Goal: Task Accomplishment & Management: Use online tool/utility

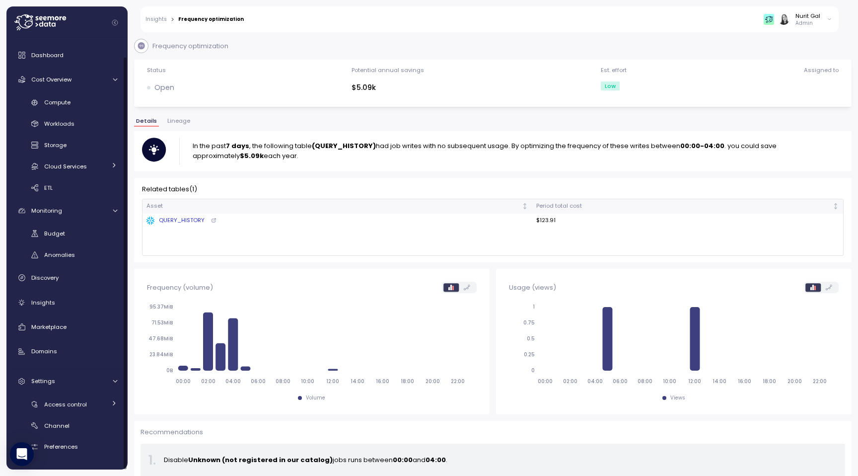
scroll to position [18, 0]
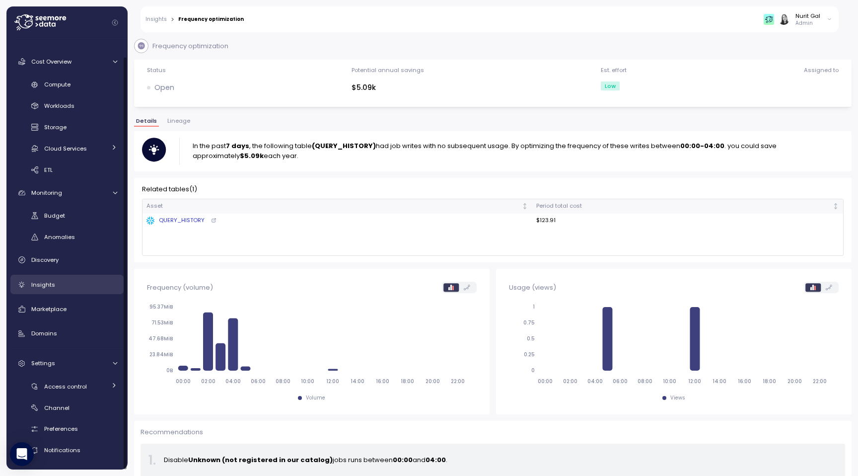
click at [60, 289] on div "Insights" at bounding box center [74, 285] width 86 height 10
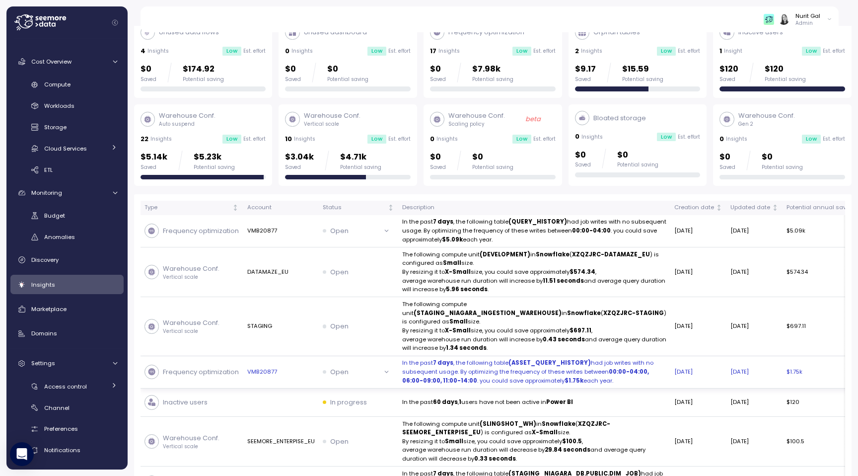
scroll to position [60, 0]
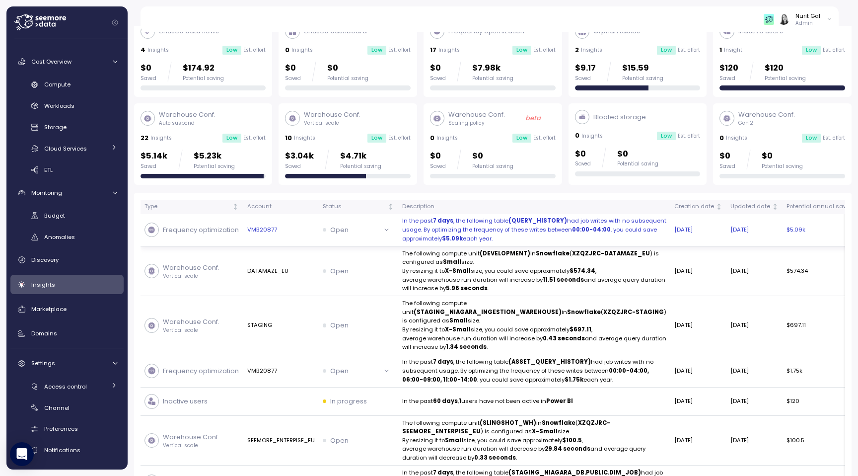
click at [155, 233] on icon at bounding box center [151, 230] width 7 height 7
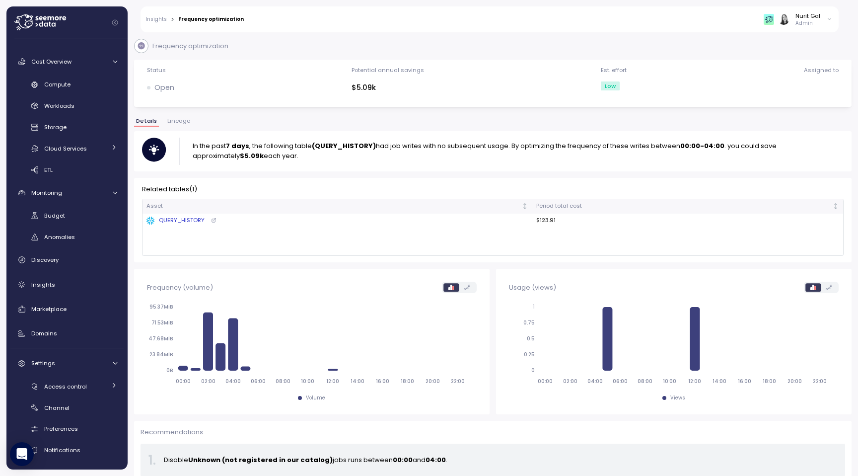
click at [143, 45] on icon at bounding box center [141, 45] width 7 height 7
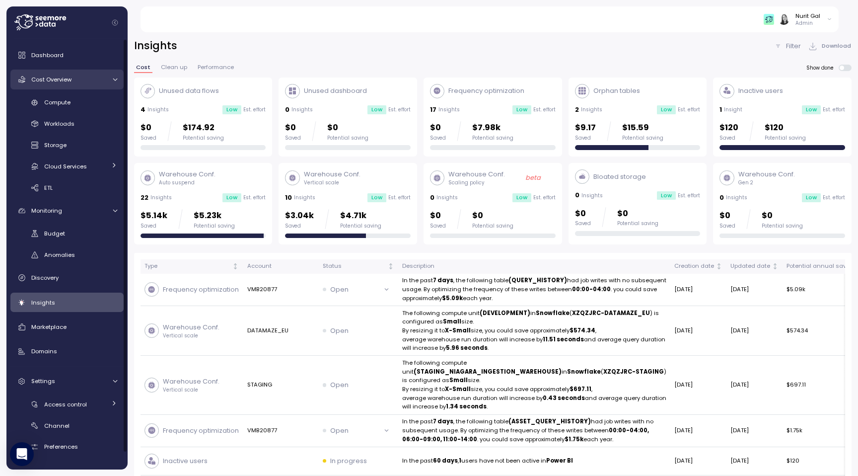
click at [80, 71] on link "Cost Overview" at bounding box center [66, 80] width 113 height 20
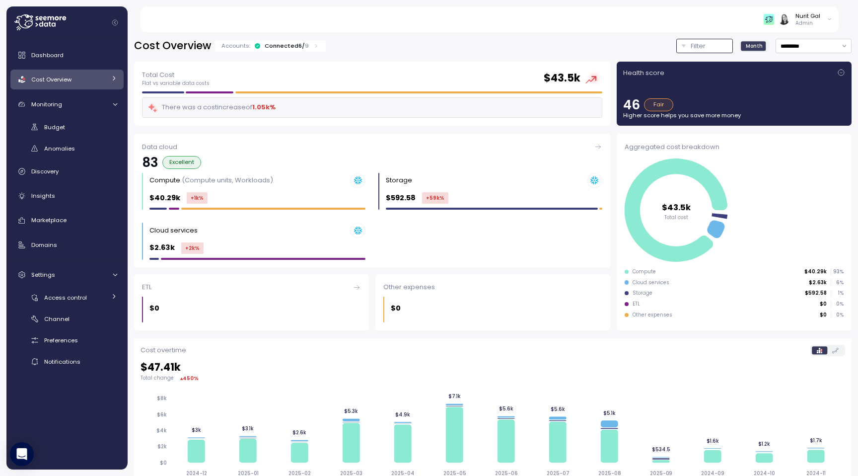
click at [689, 41] on button "Filter" at bounding box center [705, 46] width 57 height 14
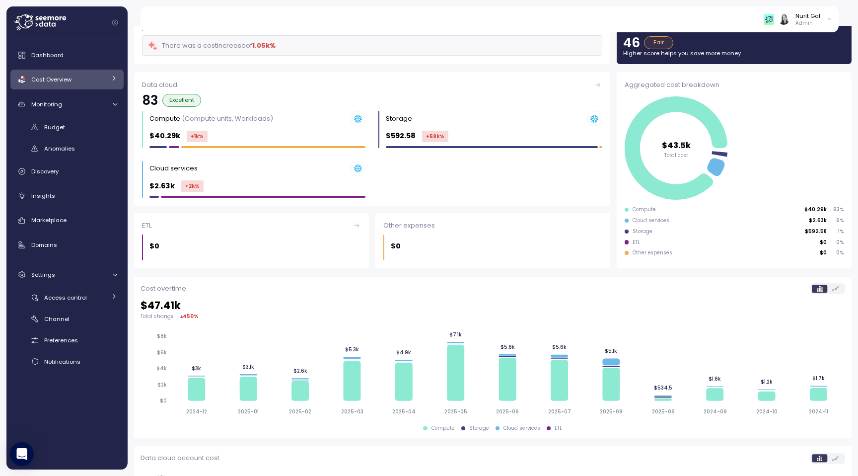
scroll to position [263, 0]
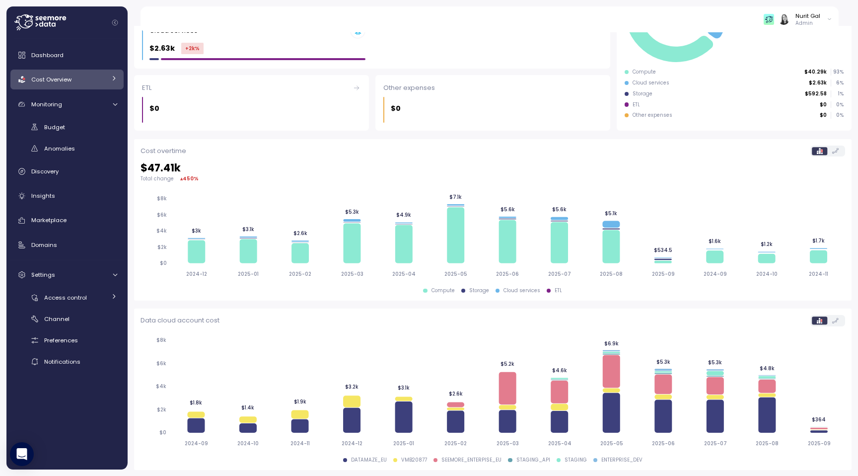
click at [114, 72] on link "Cost Overview" at bounding box center [66, 80] width 113 height 20
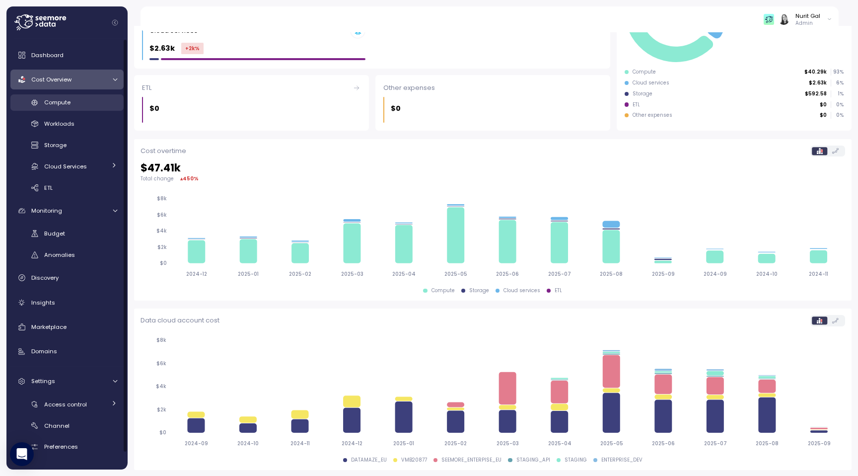
click at [84, 103] on div "Compute" at bounding box center [80, 102] width 73 height 10
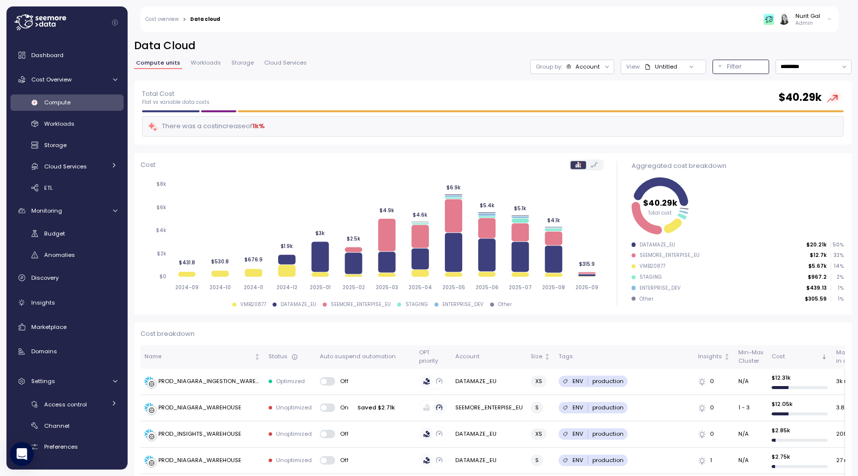
click at [718, 66] on button "Filter" at bounding box center [741, 67] width 57 height 14
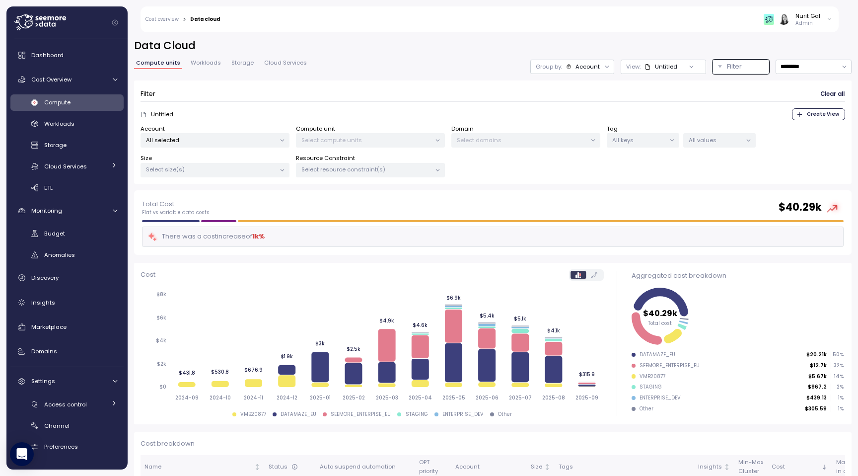
click at [158, 114] on p "Untitled" at bounding box center [162, 114] width 22 height 8
click at [637, 72] on div "View: Untitled" at bounding box center [663, 67] width 85 height 14
click at [644, 123] on div "PROD_NIAGARA" at bounding box center [650, 120] width 55 height 9
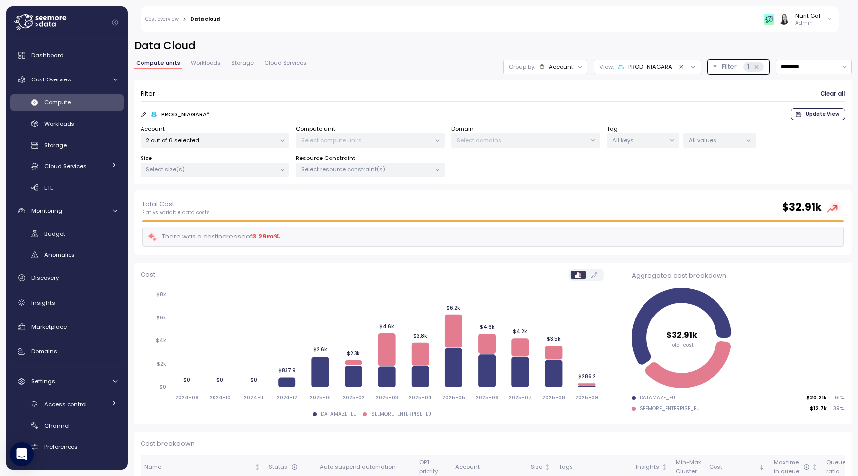
click at [194, 111] on p "PROD_NIAGARA *" at bounding box center [185, 114] width 48 height 8
click at [194, 140] on p "2 out of 6 selected" at bounding box center [211, 140] width 130 height 8
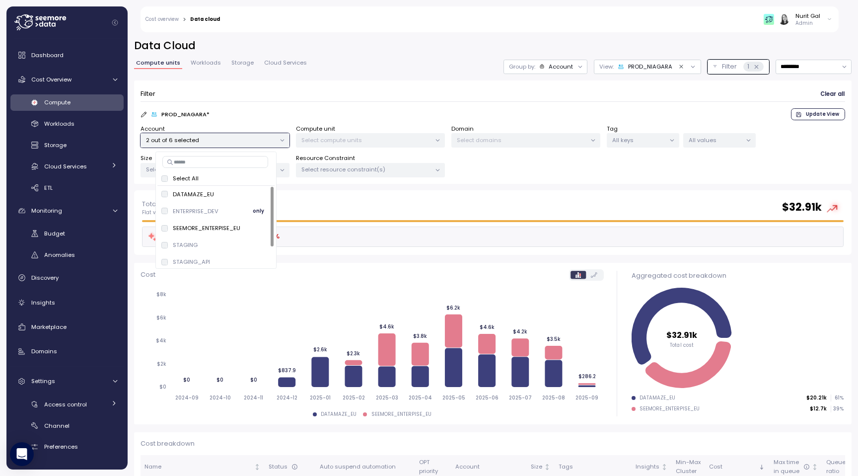
click at [174, 210] on p "ENTERPRISE_DEV" at bounding box center [196, 211] width 46 height 8
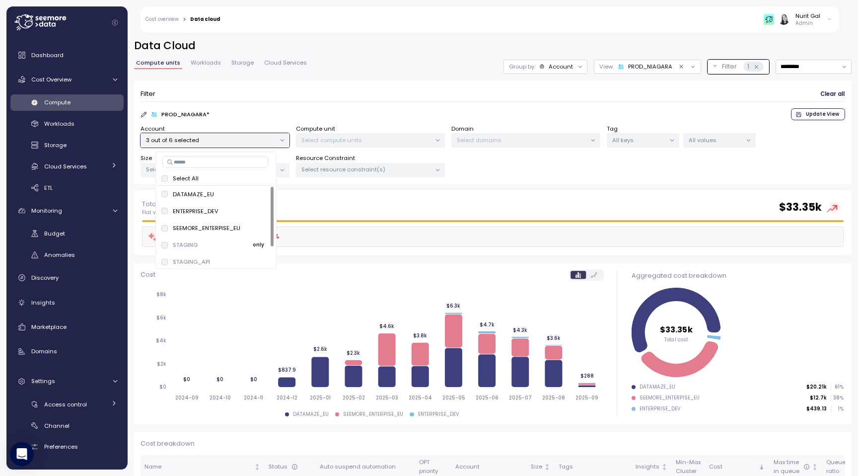
click at [226, 241] on div "STAGING only" at bounding box center [215, 245] width 109 height 12
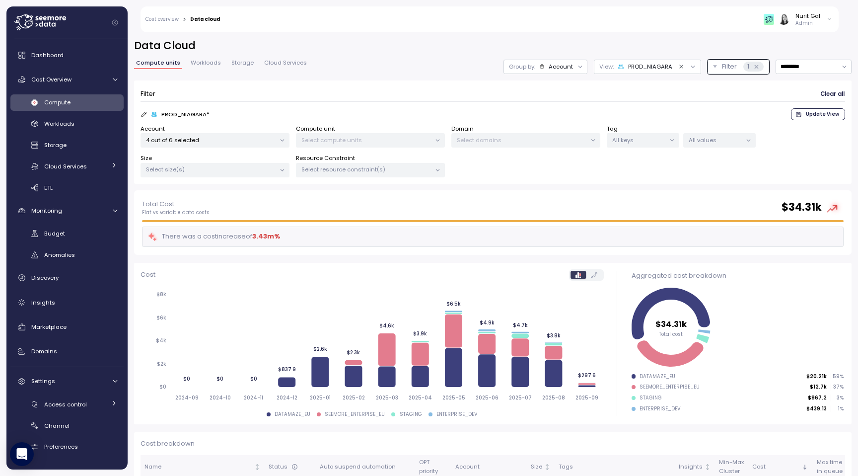
click at [318, 114] on div "PROD_NIAGARA * Update View" at bounding box center [493, 114] width 705 height 12
click at [202, 115] on p "PROD_NIAGARA *" at bounding box center [185, 114] width 48 height 8
click at [143, 115] on icon at bounding box center [144, 114] width 6 height 6
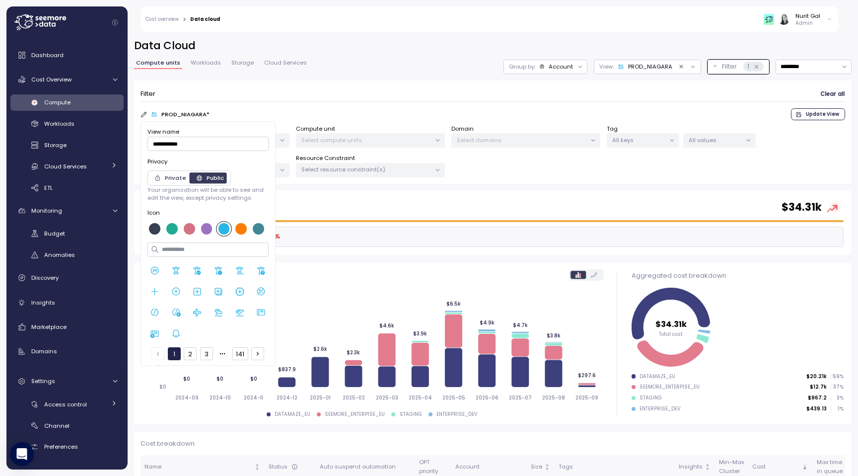
click at [239, 109] on div "PROD_NIAGARA * Update View" at bounding box center [493, 114] width 705 height 12
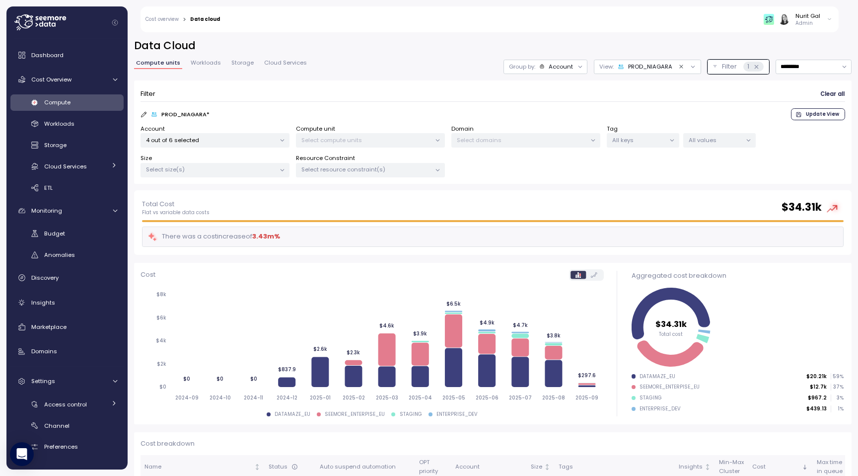
click at [220, 140] on p "4 out of 6 selected" at bounding box center [211, 140] width 130 height 8
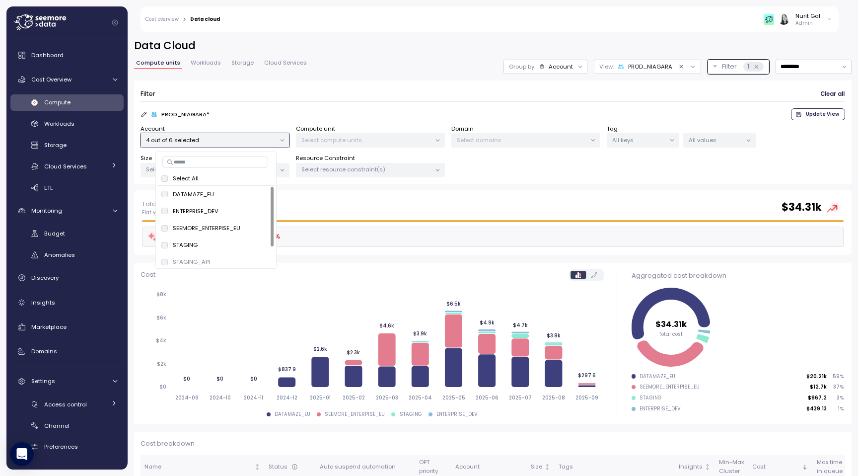
click at [646, 65] on div "PROD_NIAGARA" at bounding box center [645, 67] width 55 height 8
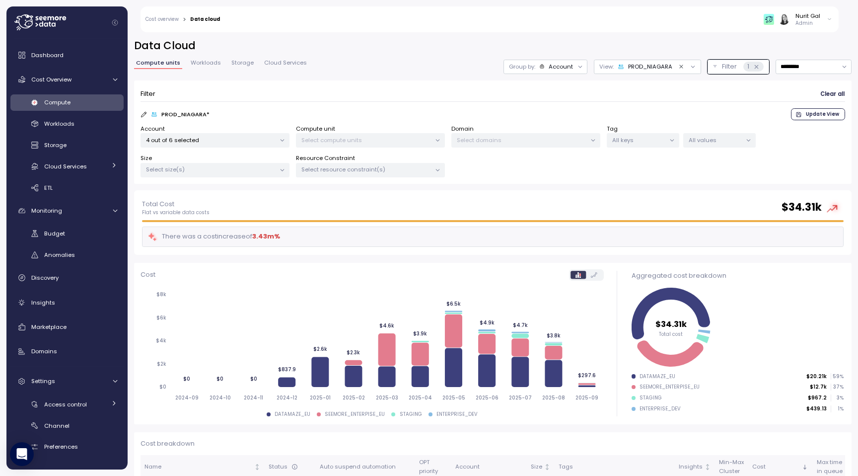
click at [679, 65] on icon "Clear value" at bounding box center [682, 67] width 6 height 6
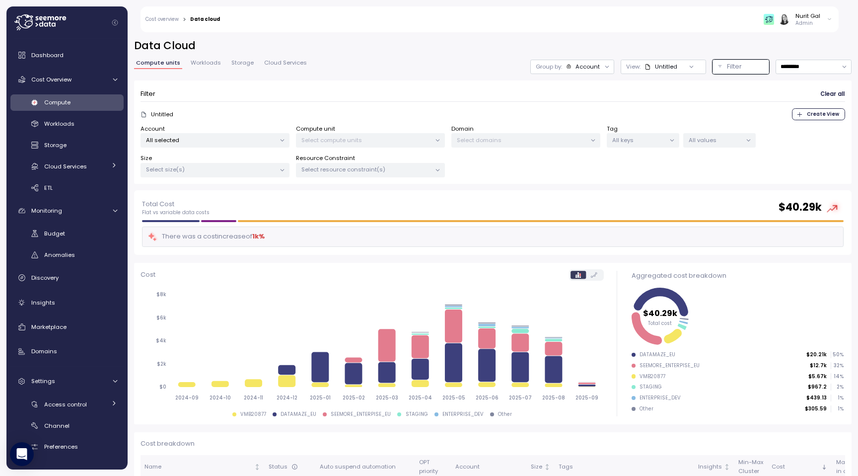
click at [669, 68] on div "Untitled" at bounding box center [661, 67] width 33 height 8
click at [647, 119] on div "PROD_NIAGARA" at bounding box center [650, 120] width 55 height 9
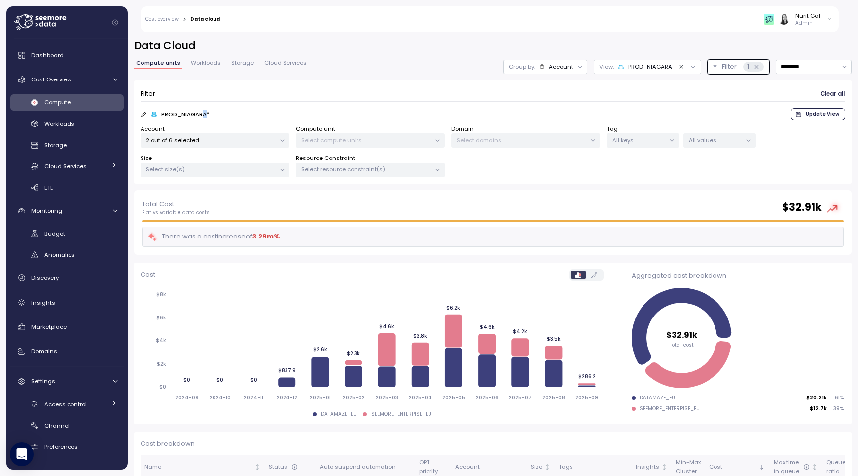
drag, startPoint x: 208, startPoint y: 112, endPoint x: 199, endPoint y: 114, distance: 8.7
click at [199, 114] on p "PROD_NIAGARA *" at bounding box center [185, 114] width 48 height 8
drag, startPoint x: 204, startPoint y: 114, endPoint x: 221, endPoint y: 114, distance: 16.9
click at [221, 114] on div "PROD_NIAGARA * Update View" at bounding box center [493, 114] width 705 height 12
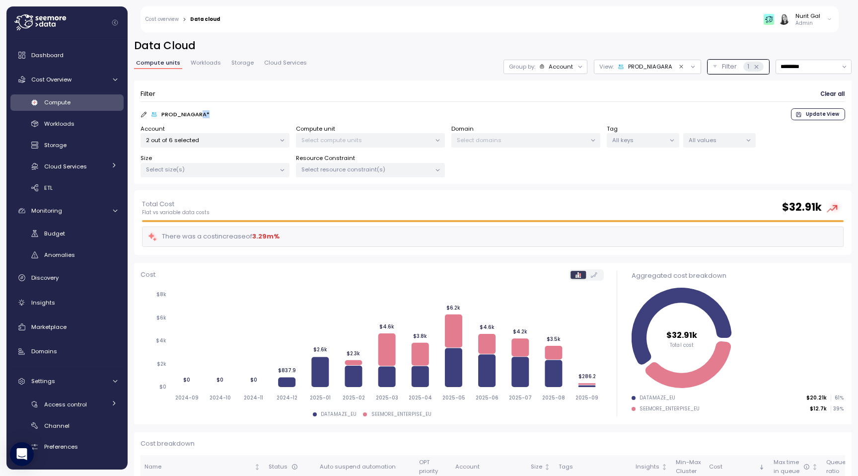
click at [221, 114] on div "PROD_NIAGARA * Update View" at bounding box center [493, 114] width 705 height 12
click at [826, 89] on span "Clear all" at bounding box center [833, 93] width 24 height 13
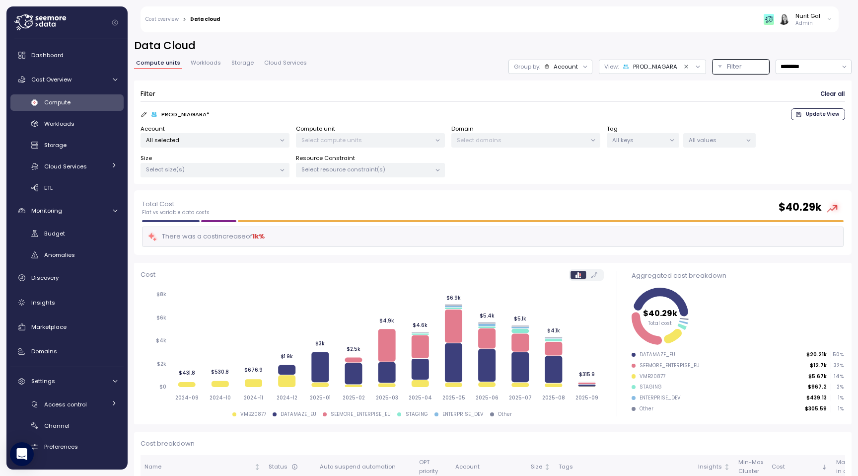
click at [252, 134] on div "All selected" at bounding box center [215, 140] width 149 height 14
click at [145, 115] on icon at bounding box center [144, 114] width 6 height 6
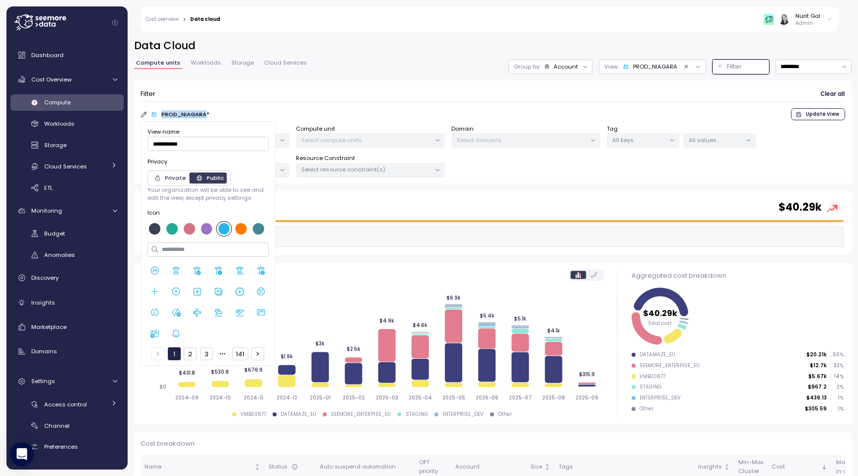
click at [145, 115] on icon at bounding box center [144, 114] width 6 height 6
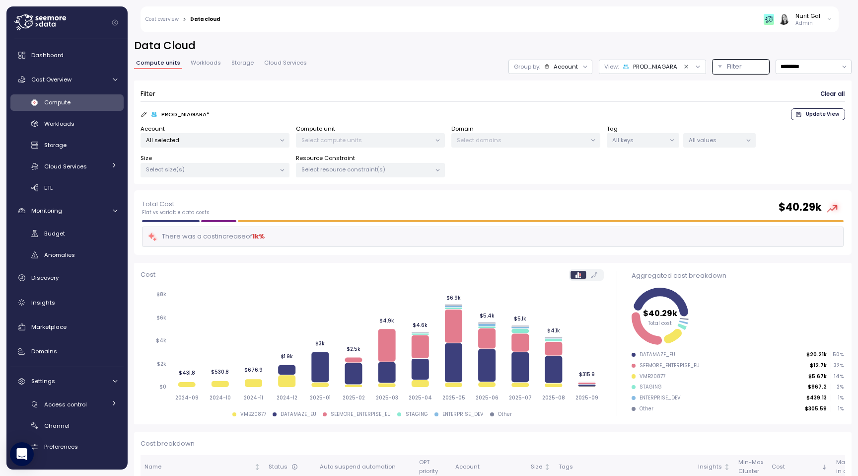
click at [447, 136] on div "Account All selected Compute unit Select compute units Domain Select domains Ta…" at bounding box center [493, 151] width 705 height 53
click at [688, 67] on icon "Clear value" at bounding box center [687, 67] width 6 height 6
click at [668, 135] on div at bounding box center [672, 141] width 14 height 14
click at [495, 137] on p "Select domains" at bounding box center [522, 140] width 130 height 8
click at [384, 148] on div "Account All selected Compute unit Select compute units Domain Select domains Ta…" at bounding box center [493, 151] width 705 height 53
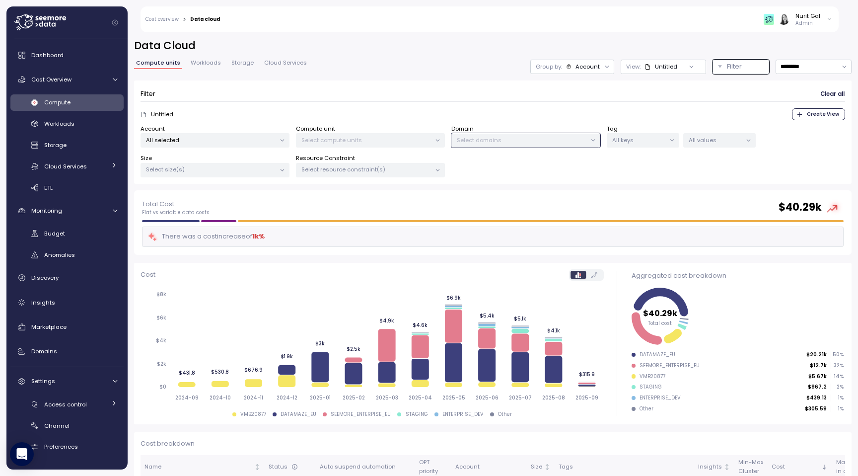
click at [379, 173] on p "Select resource constraint(s)" at bounding box center [367, 169] width 130 height 8
click at [358, 223] on p "Memory 16x" at bounding box center [355, 224] width 32 height 8
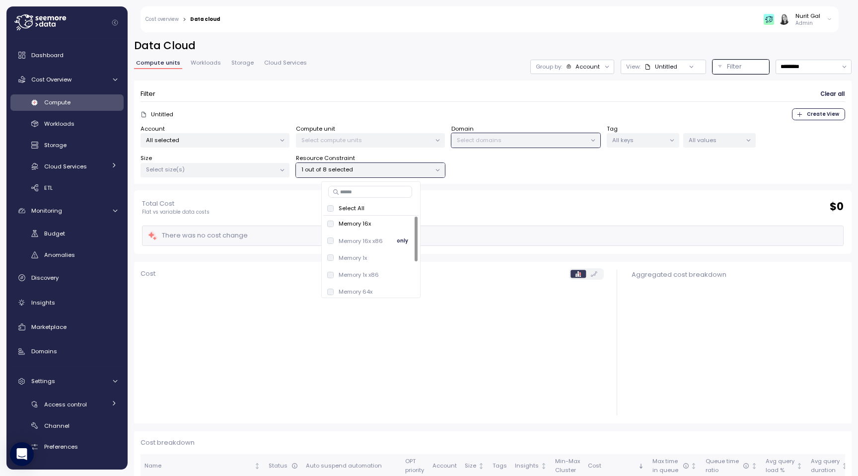
click at [358, 245] on div "Memory 16x x86 only" at bounding box center [370, 241] width 87 height 12
click at [358, 269] on div "Memory 1x x86 only" at bounding box center [370, 275] width 87 height 12
click at [839, 112] on span "Create View" at bounding box center [823, 114] width 32 height 11
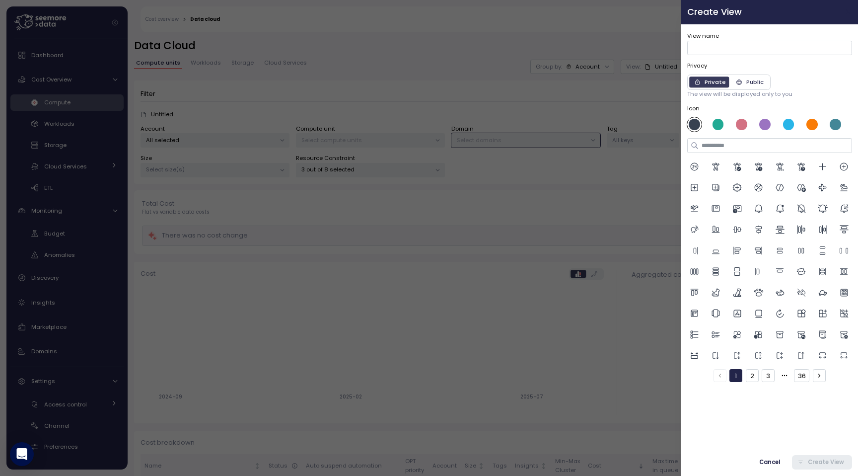
click at [849, 13] on icon "button" at bounding box center [848, 12] width 4 height 4
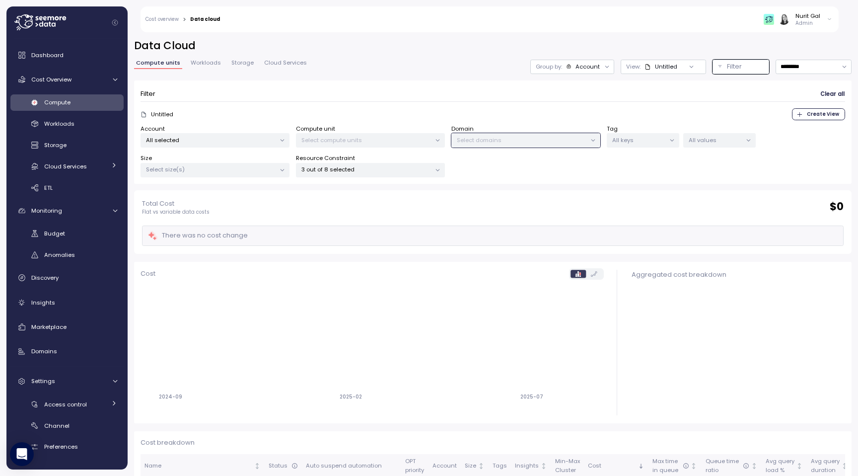
click at [648, 126] on div "Tag All keys" at bounding box center [643, 136] width 73 height 23
